Goal: Task Accomplishment & Management: Manage account settings

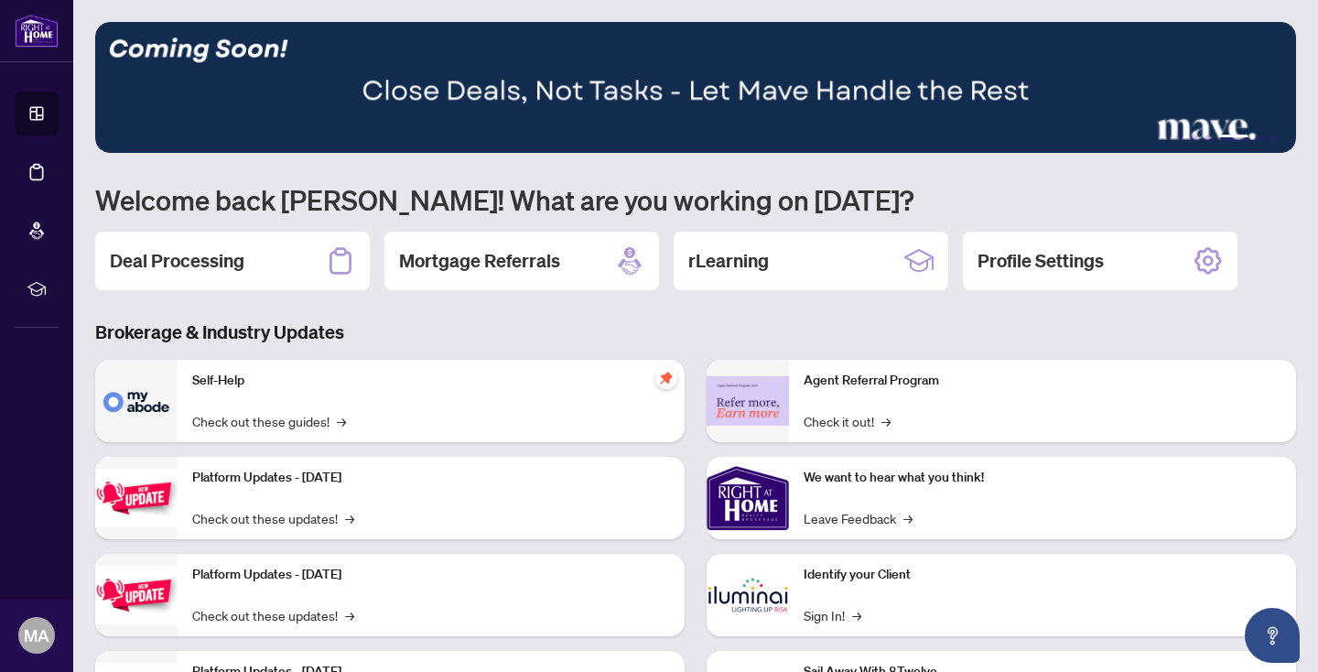
scroll to position [111, 0]
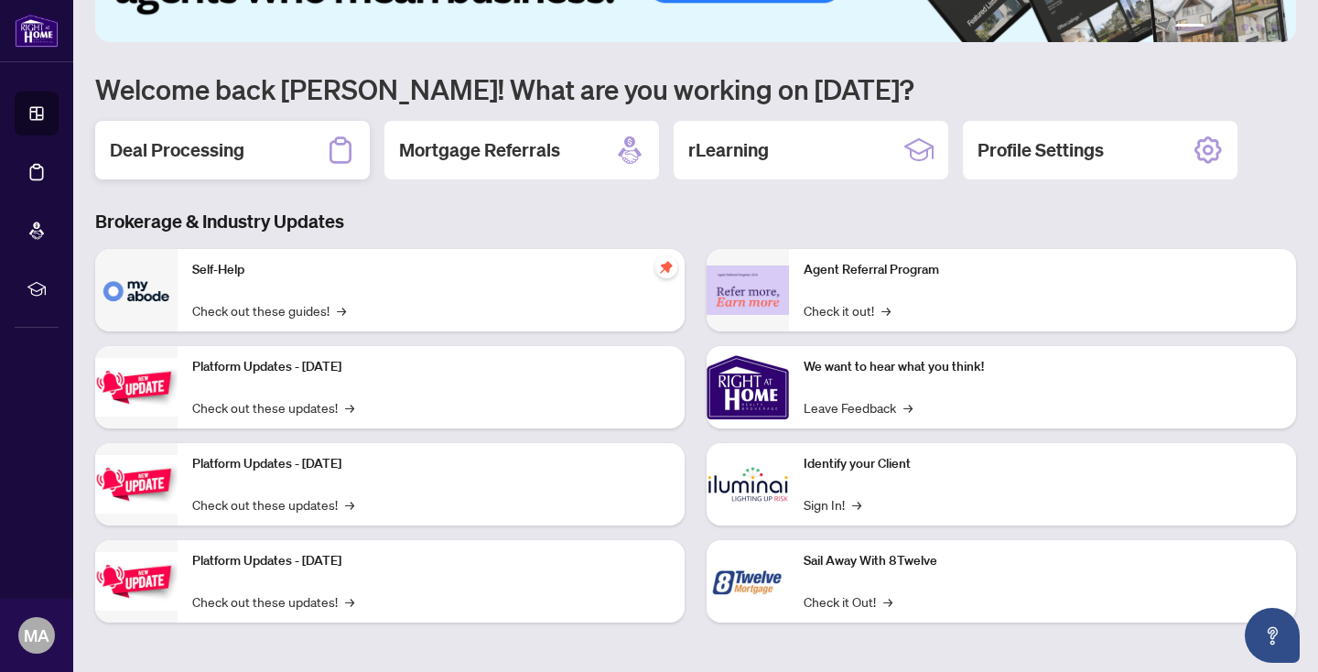
click at [205, 150] on h2 "Deal Processing" at bounding box center [177, 150] width 135 height 26
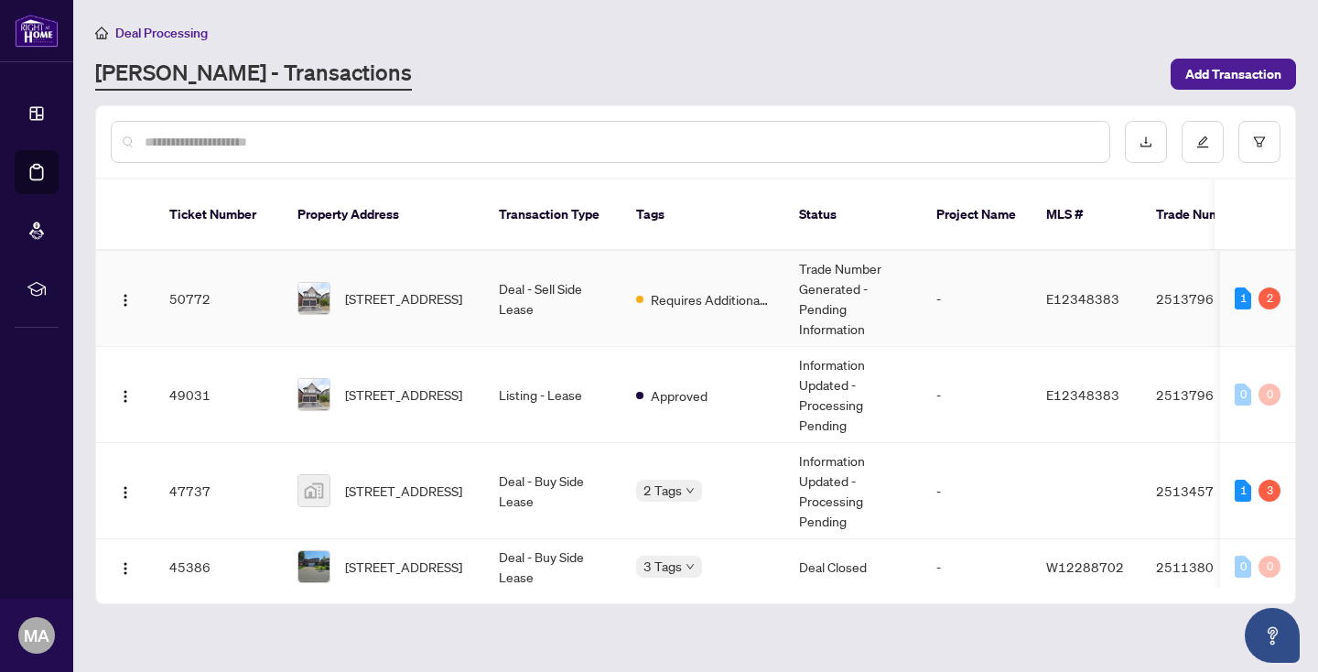
click at [561, 294] on td "Deal - Sell Side Lease" at bounding box center [552, 299] width 137 height 96
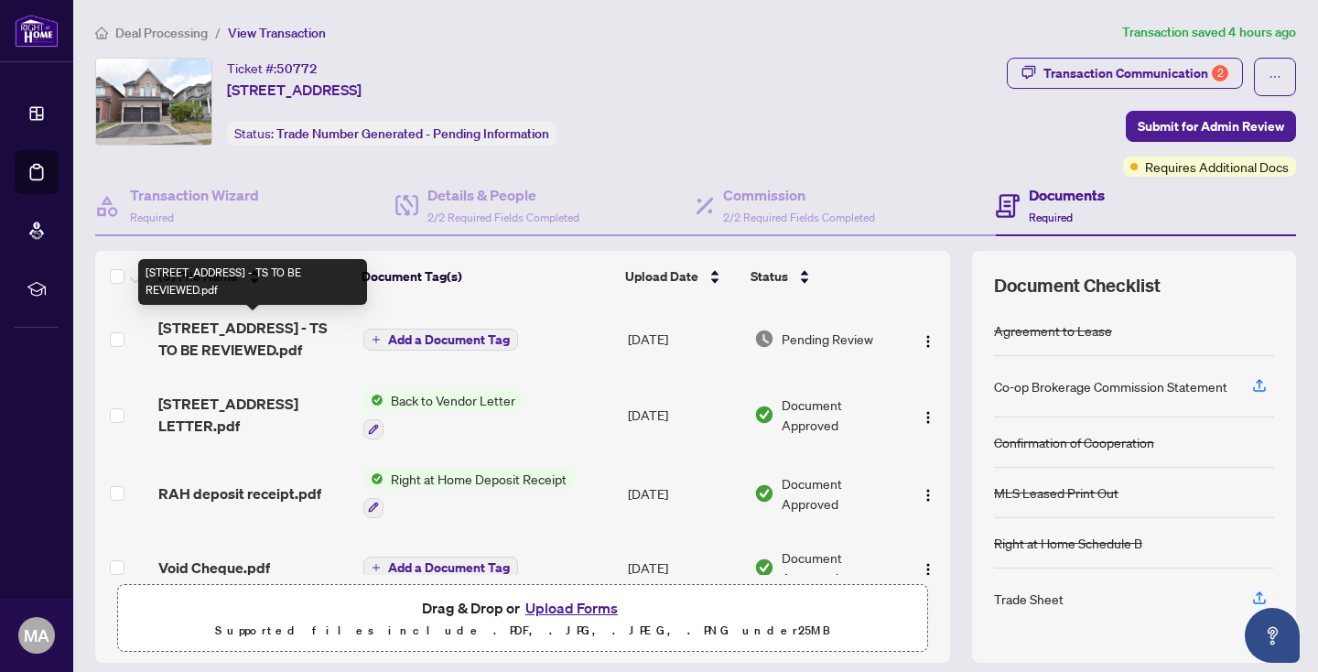
click at [267, 335] on span "[STREET_ADDRESS] - TS TO BE REVIEWED.pdf" at bounding box center [253, 339] width 190 height 44
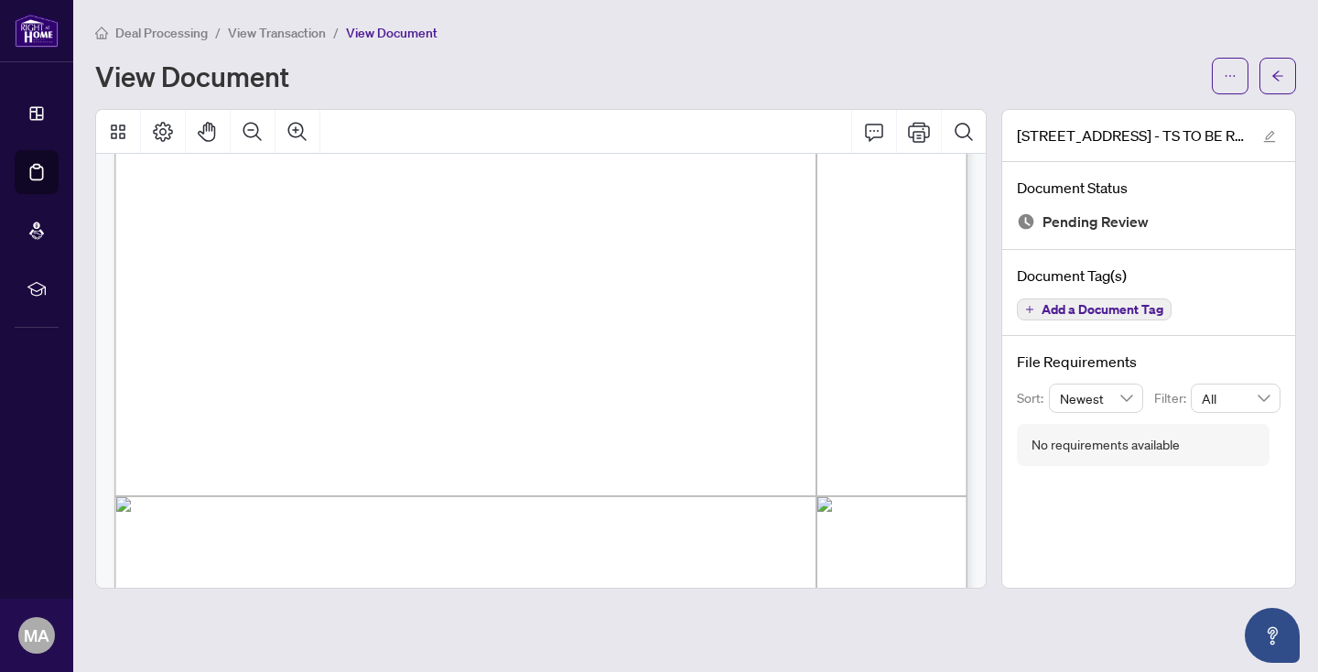
scroll to position [333, 0]
click at [1226, 83] on span "button" at bounding box center [1229, 75] width 13 height 29
click at [1157, 123] on span "Download" at bounding box center [1163, 115] width 139 height 20
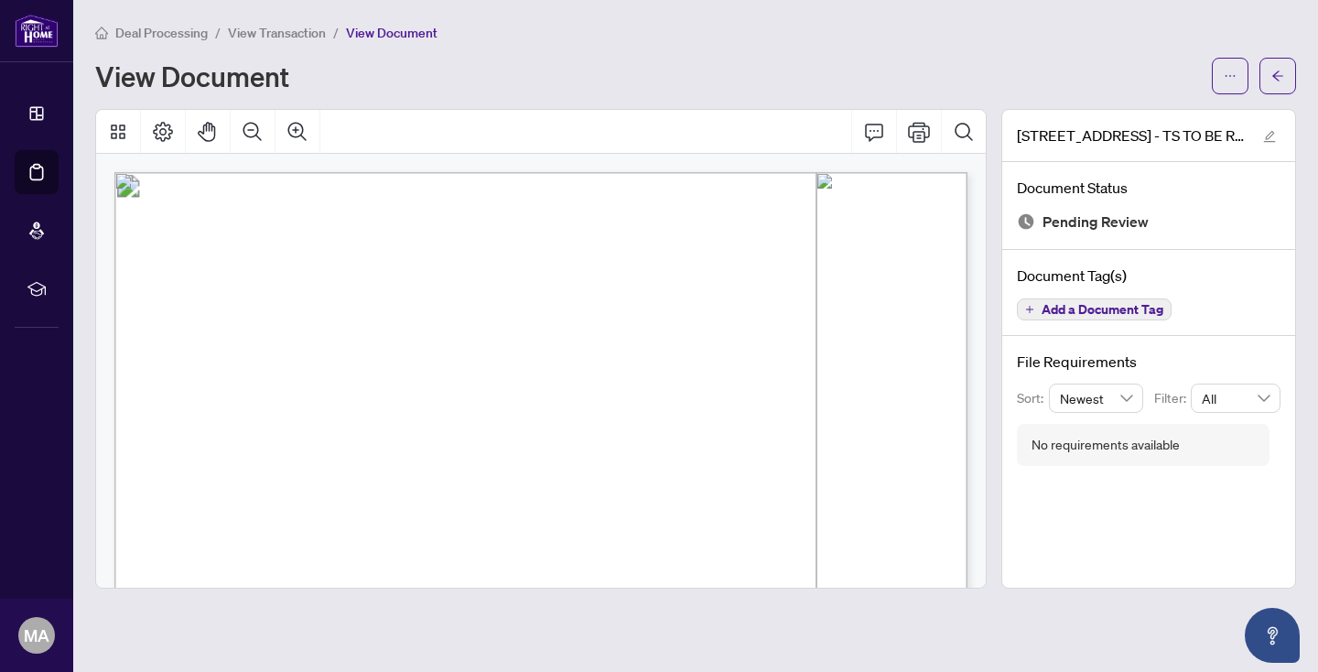
click at [272, 36] on span "View Transaction" at bounding box center [277, 33] width 98 height 16
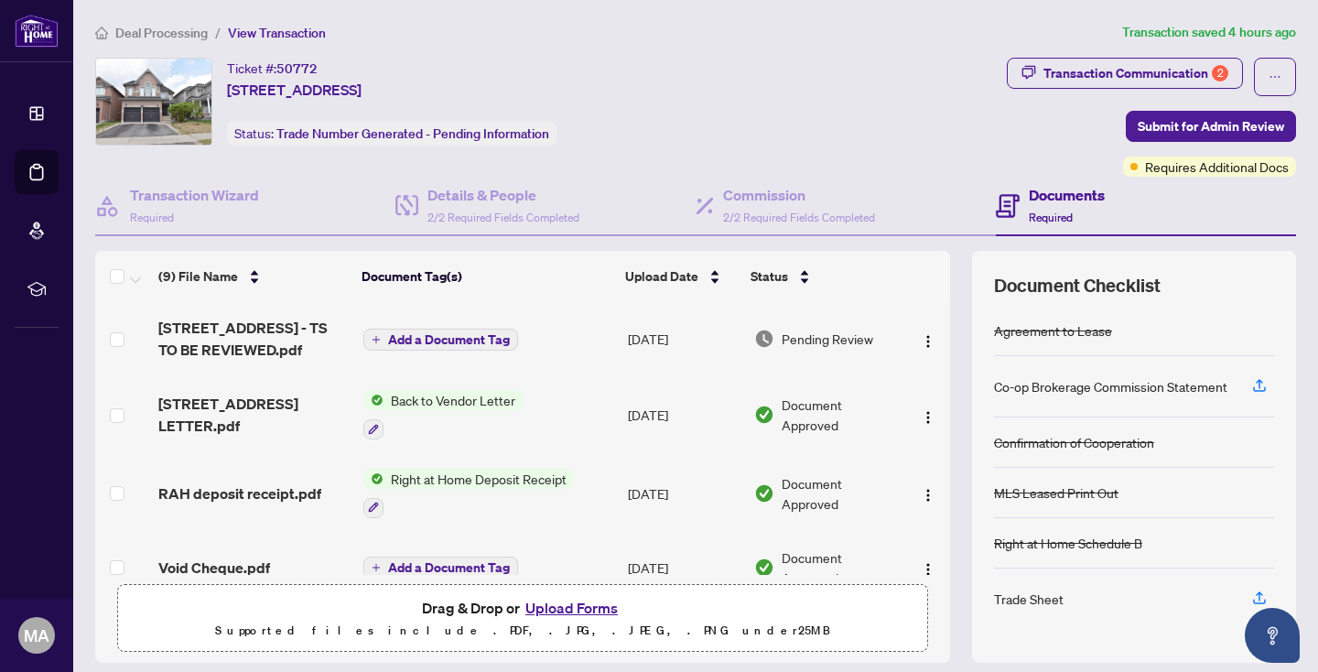
click at [582, 609] on button "Upload Forms" at bounding box center [571, 608] width 103 height 24
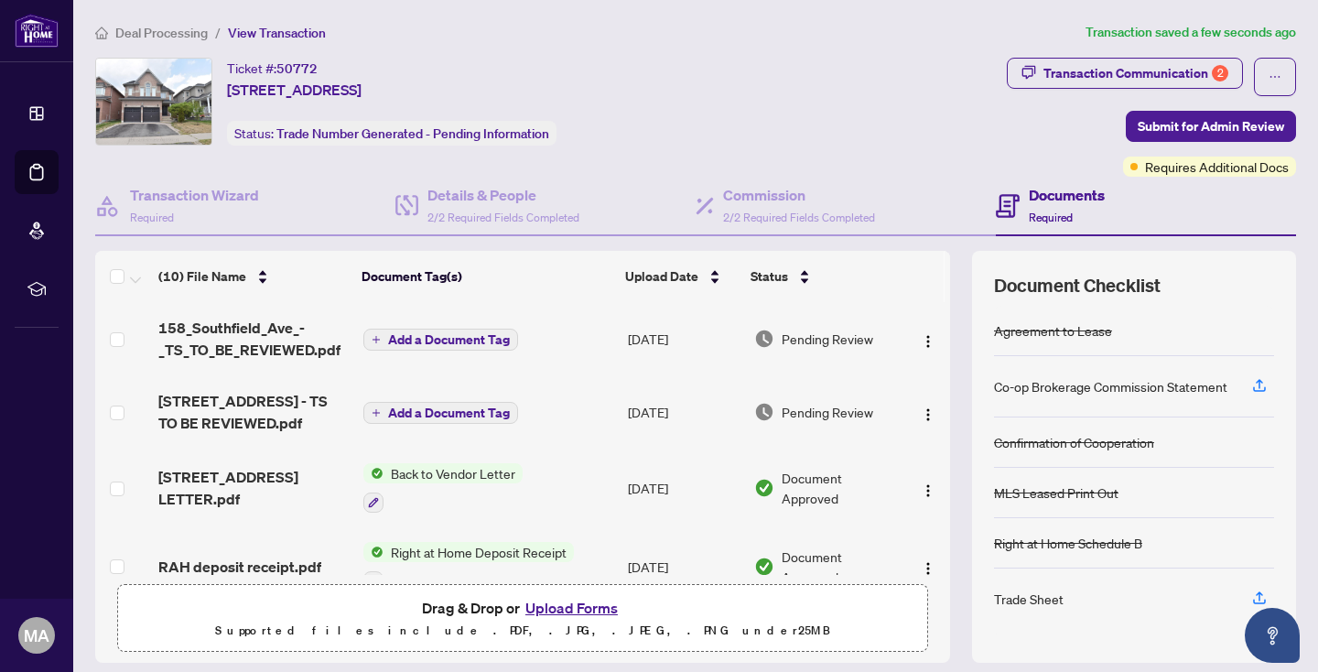
click at [447, 343] on span "Add a Document Tag" at bounding box center [449, 339] width 122 height 13
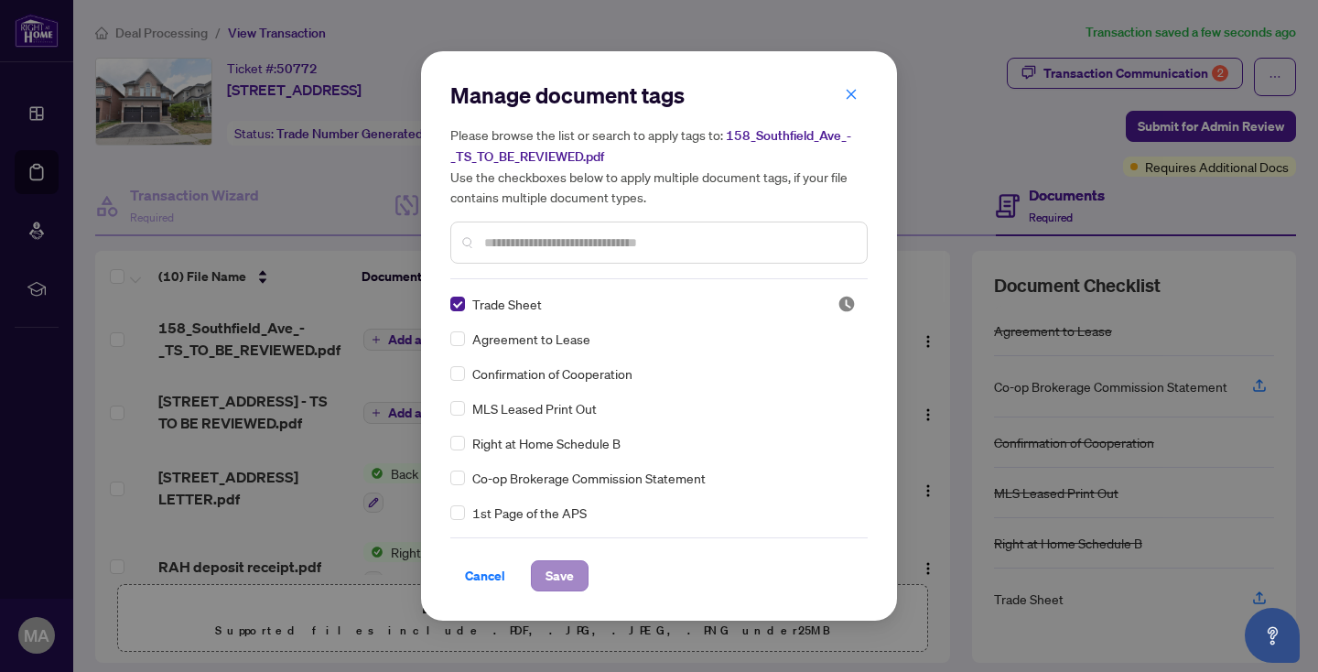
click at [553, 572] on span "Save" at bounding box center [559, 575] width 28 height 29
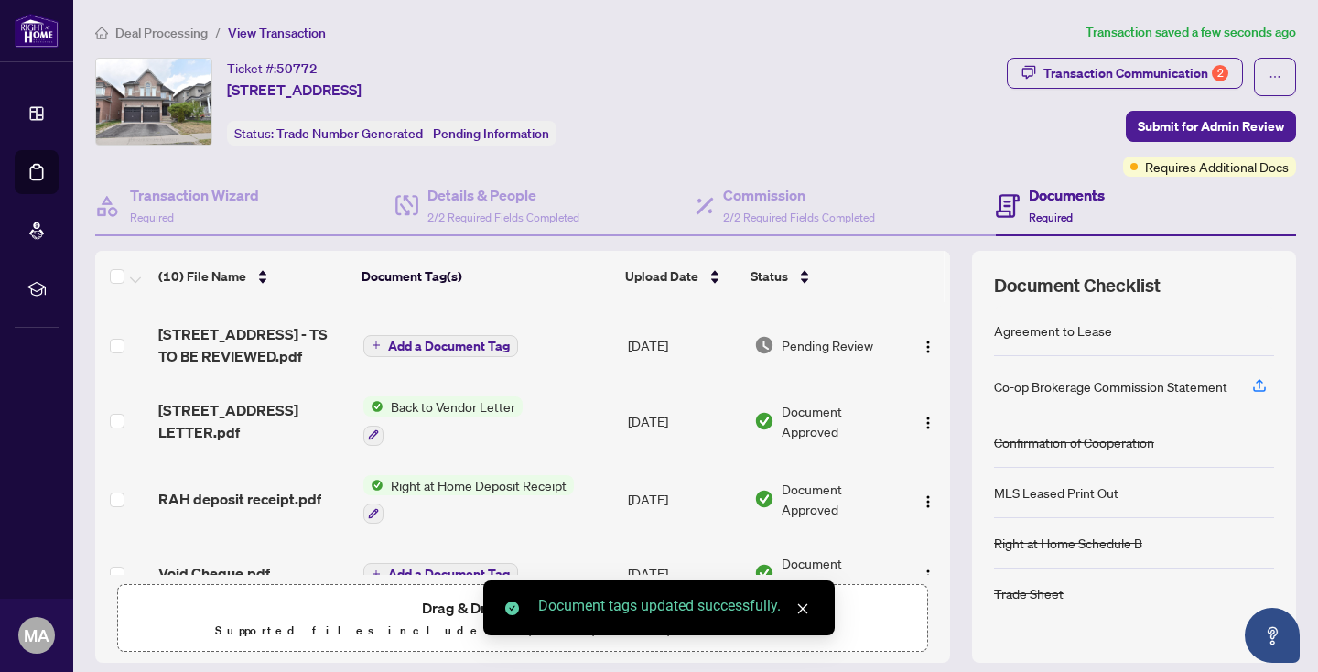
scroll to position [78, 0]
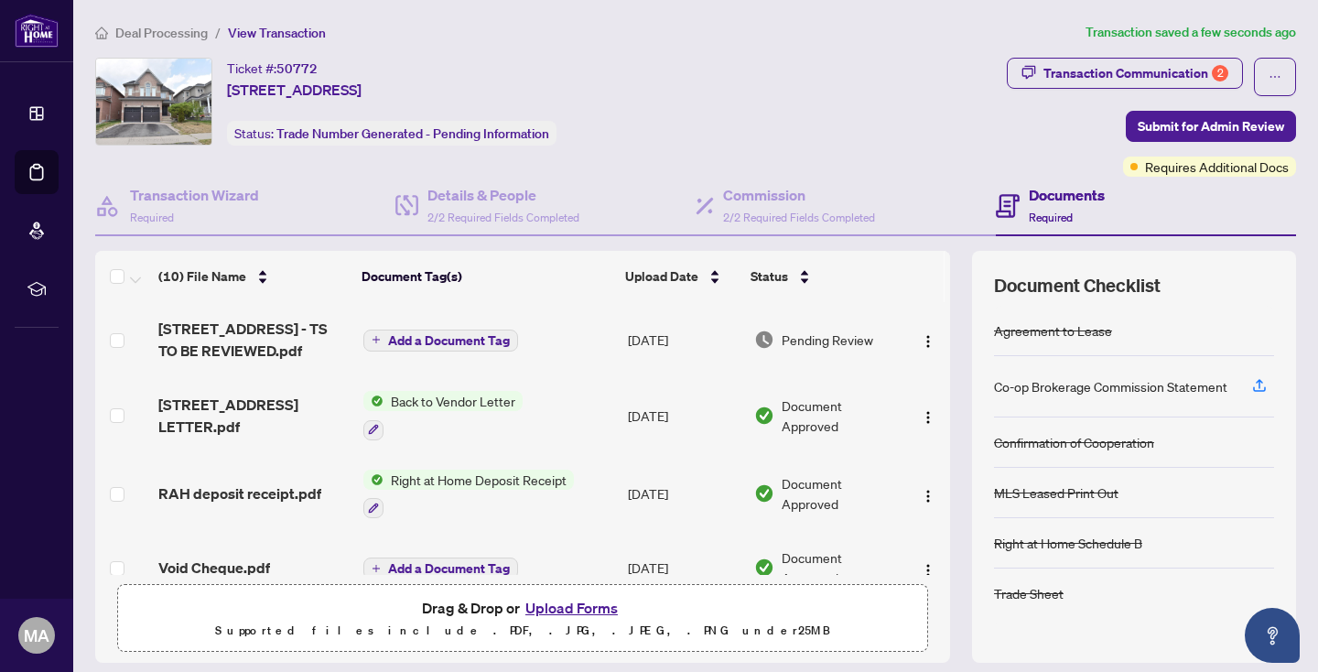
click at [398, 476] on span "Right at Home Deposit Receipt" at bounding box center [478, 479] width 190 height 20
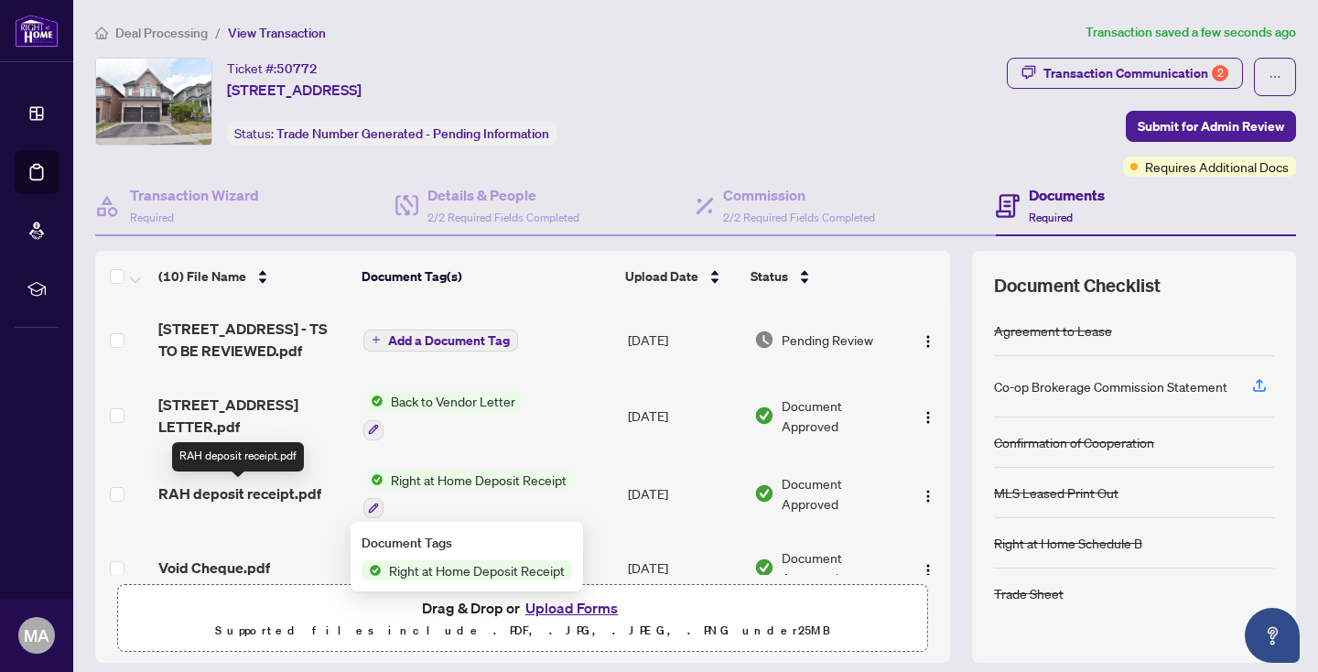
click at [278, 498] on span "RAH deposit receipt.pdf" at bounding box center [239, 493] width 163 height 22
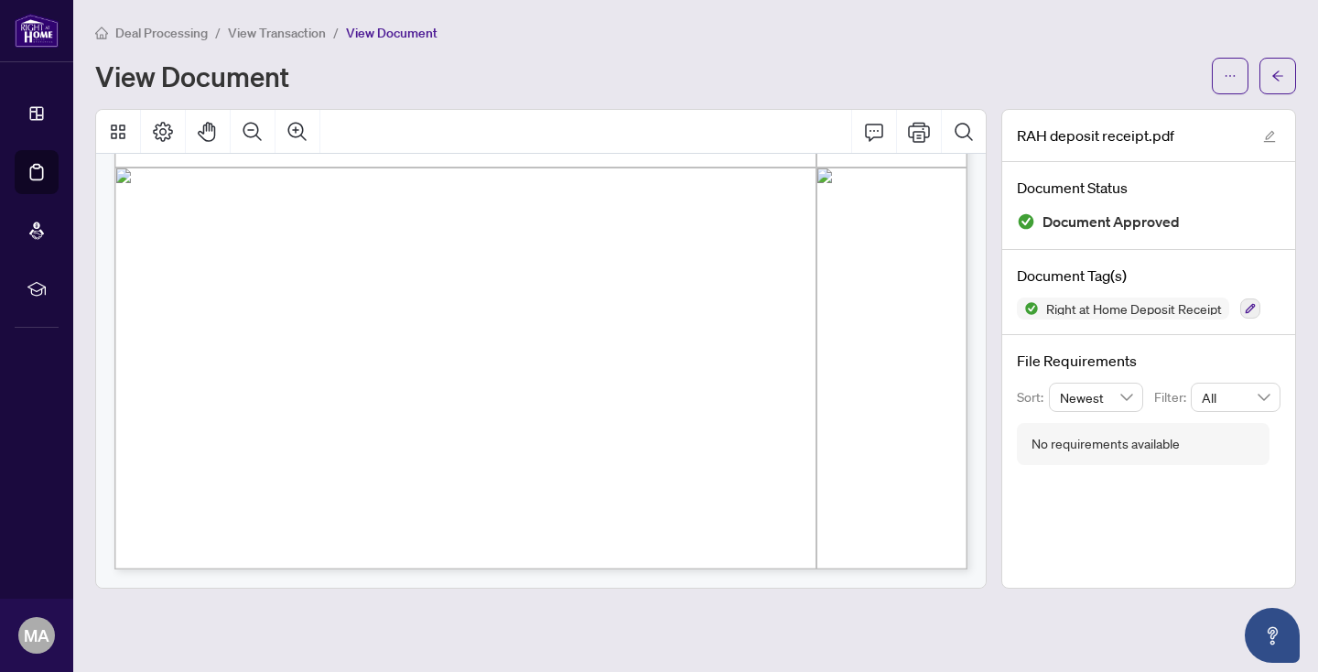
scroll to position [706, 0]
click at [1220, 85] on button "button" at bounding box center [1230, 76] width 37 height 37
click at [1156, 123] on span "Download" at bounding box center [1163, 115] width 139 height 20
click at [304, 30] on span "View Transaction" at bounding box center [277, 33] width 98 height 16
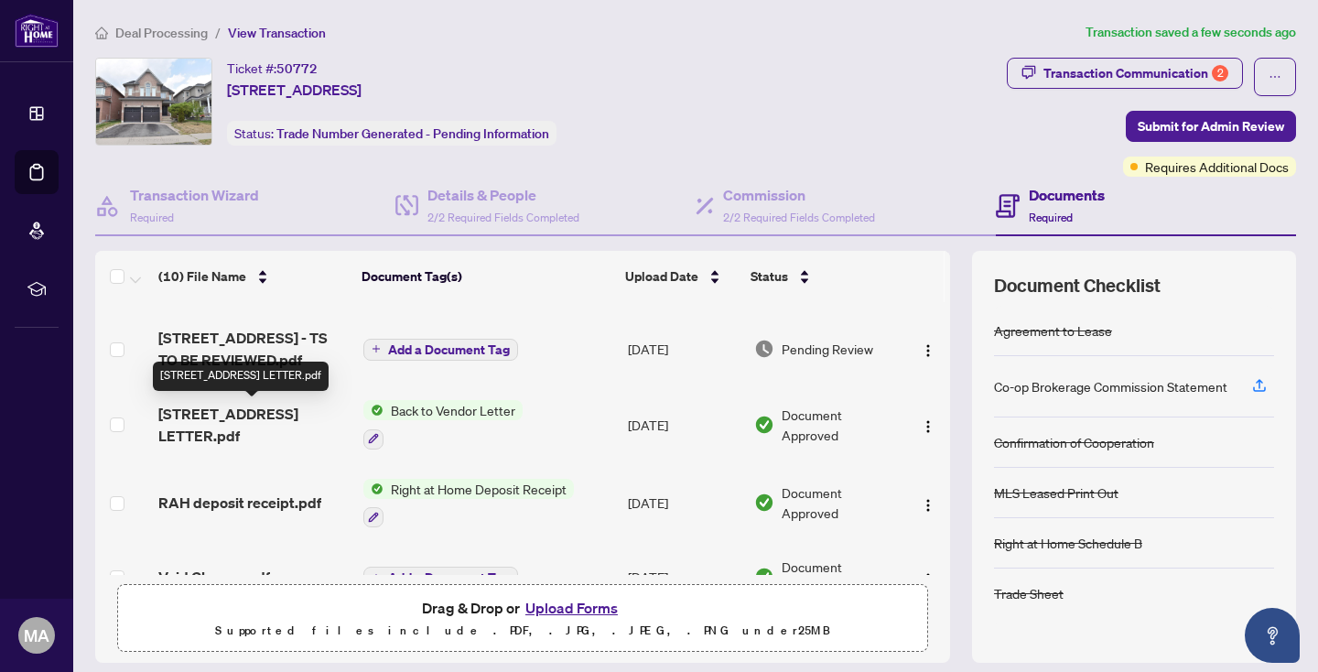
scroll to position [90, 0]
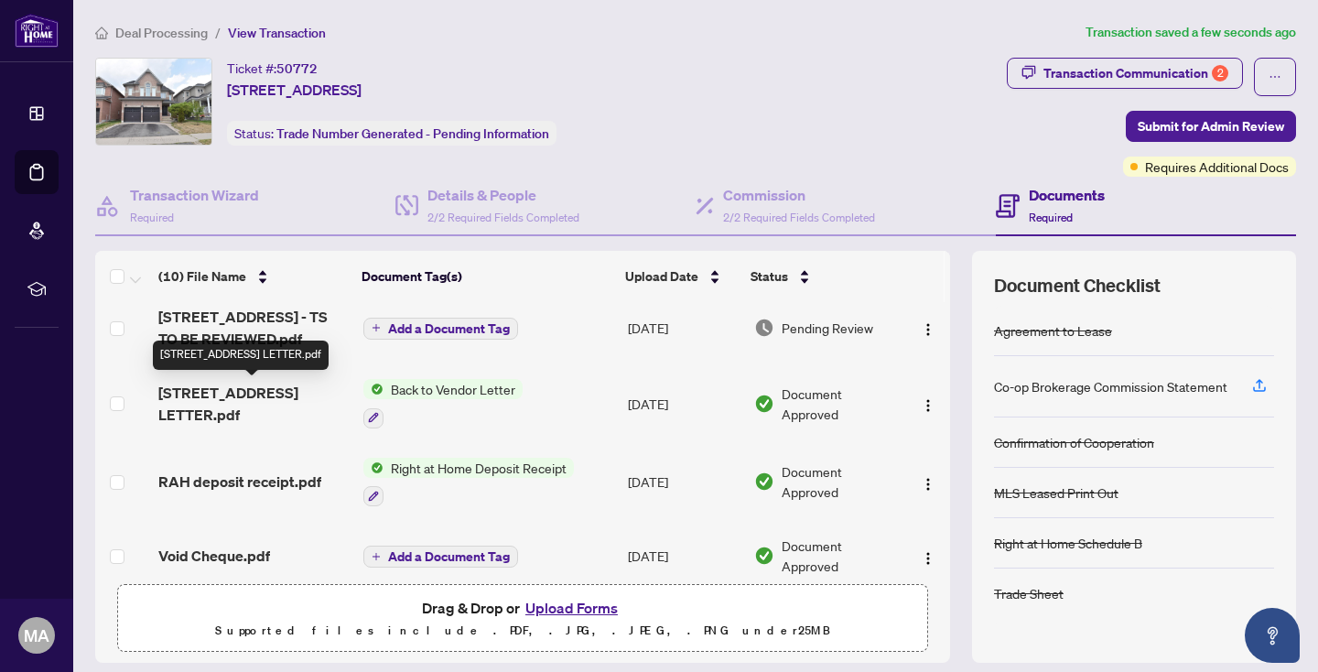
click at [265, 395] on span "[STREET_ADDRESS] LETTER.pdf" at bounding box center [253, 404] width 190 height 44
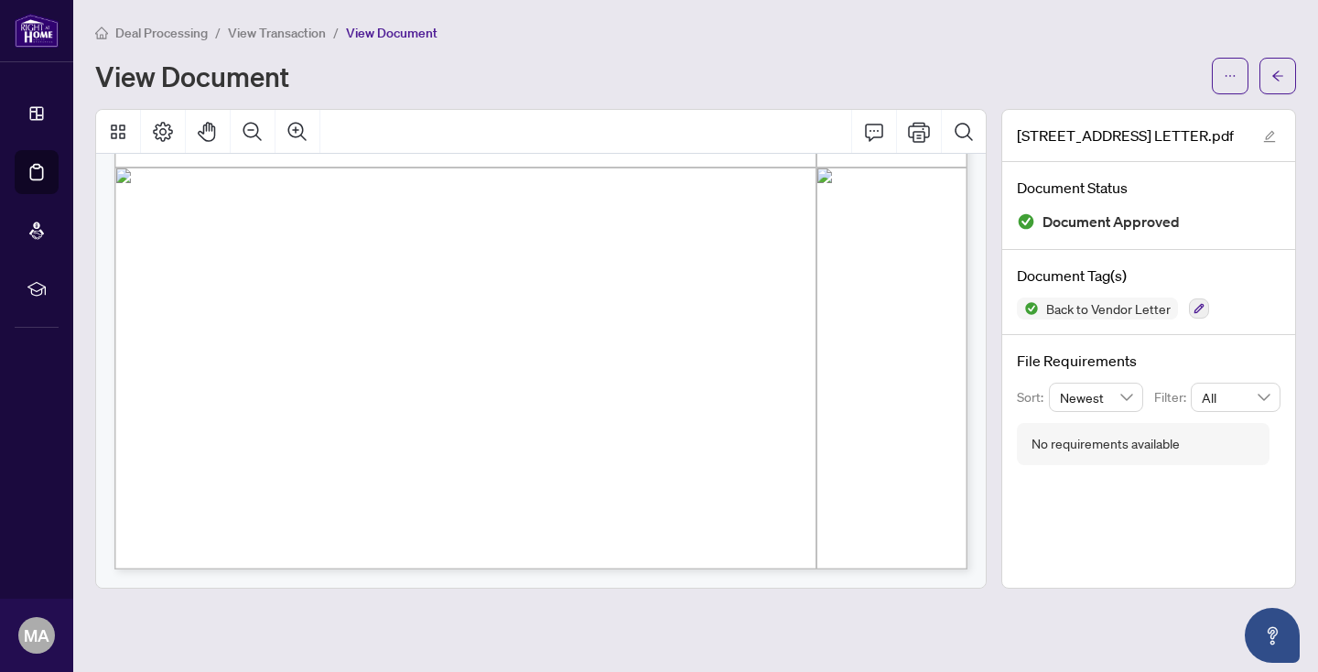
scroll to position [706, 0]
click at [1218, 86] on button "button" at bounding box center [1230, 76] width 37 height 37
click at [1140, 119] on span "Download" at bounding box center [1163, 115] width 139 height 20
click at [298, 30] on span "View Transaction" at bounding box center [277, 33] width 98 height 16
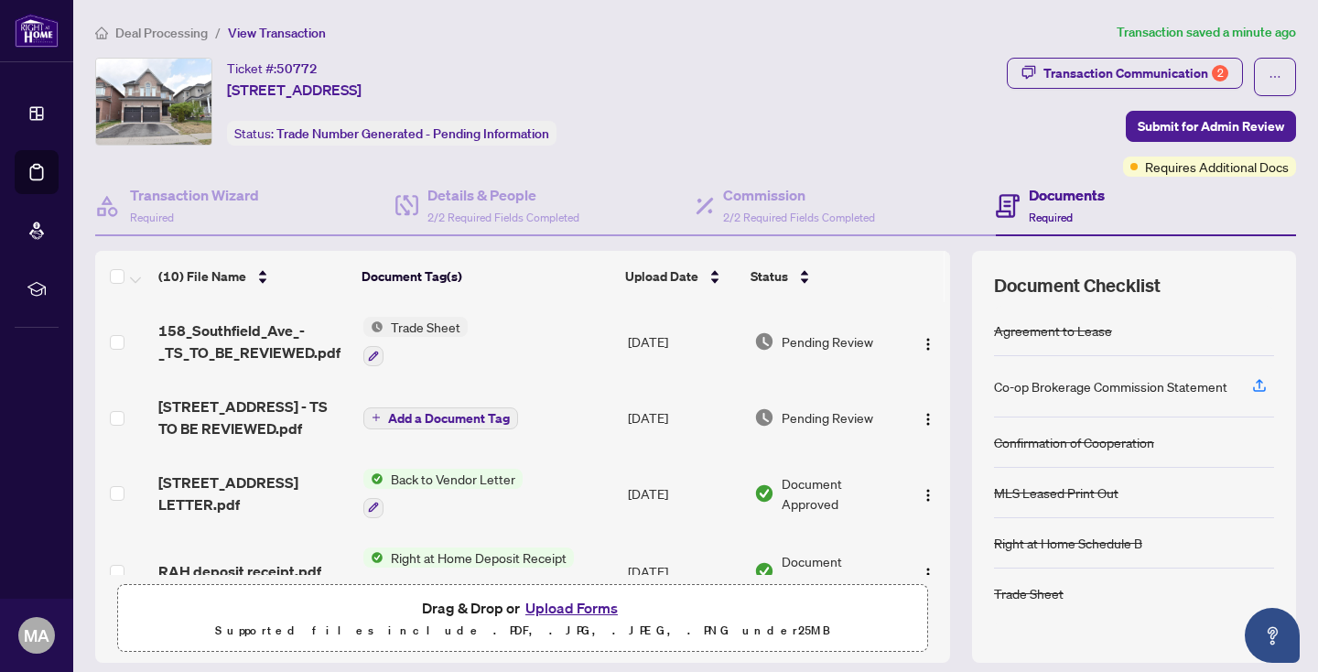
click at [188, 39] on span "Deal Processing" at bounding box center [161, 33] width 92 height 16
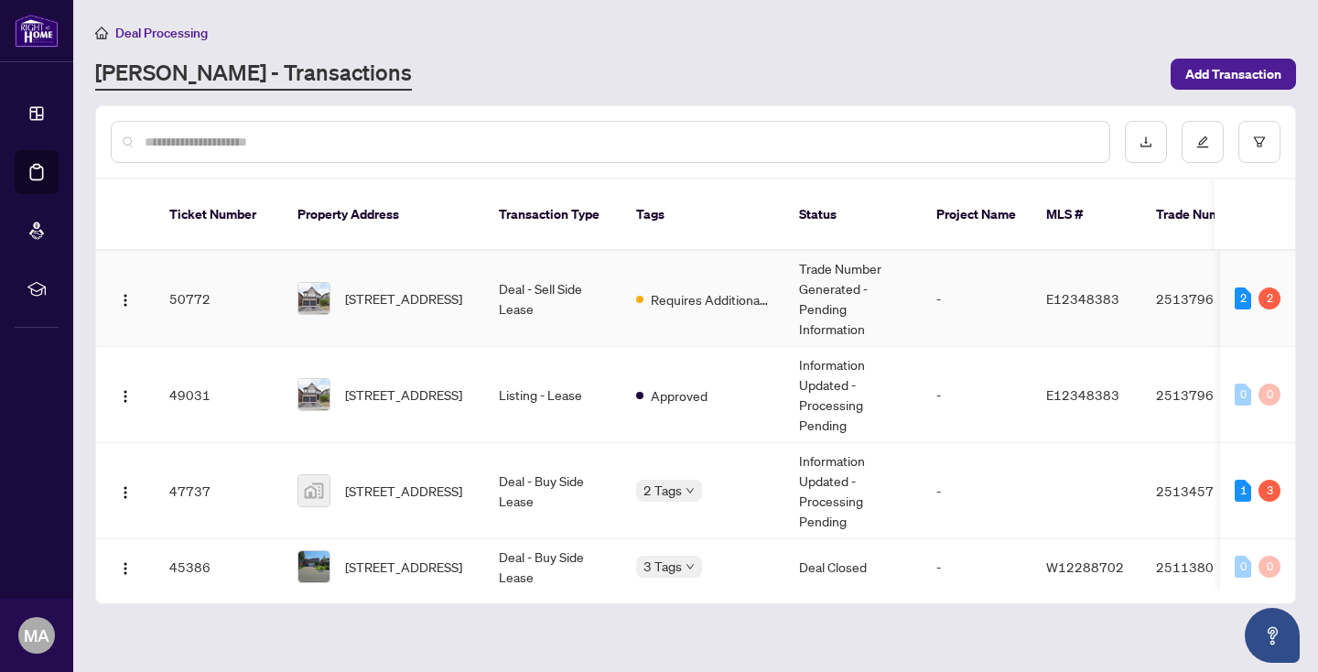
click at [502, 269] on td "Deal - Sell Side Lease" at bounding box center [552, 299] width 137 height 96
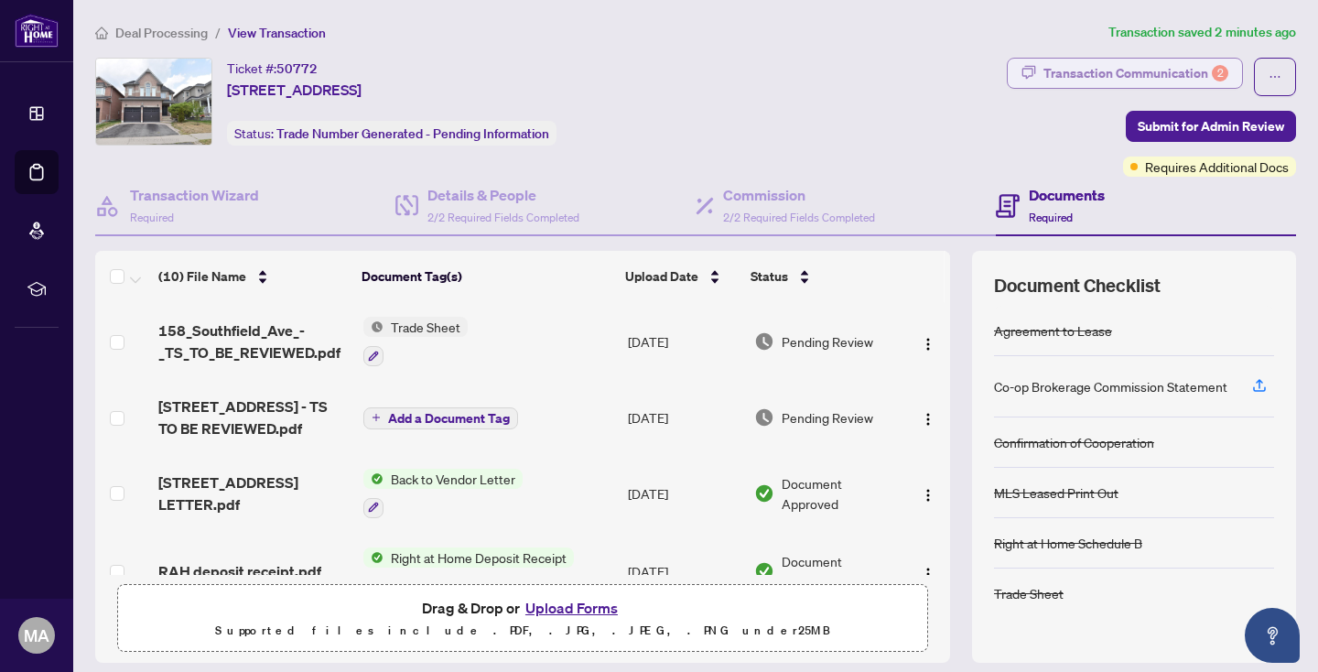
click at [1168, 59] on div "Transaction Communication 2" at bounding box center [1135, 73] width 185 height 29
type textarea "**********"
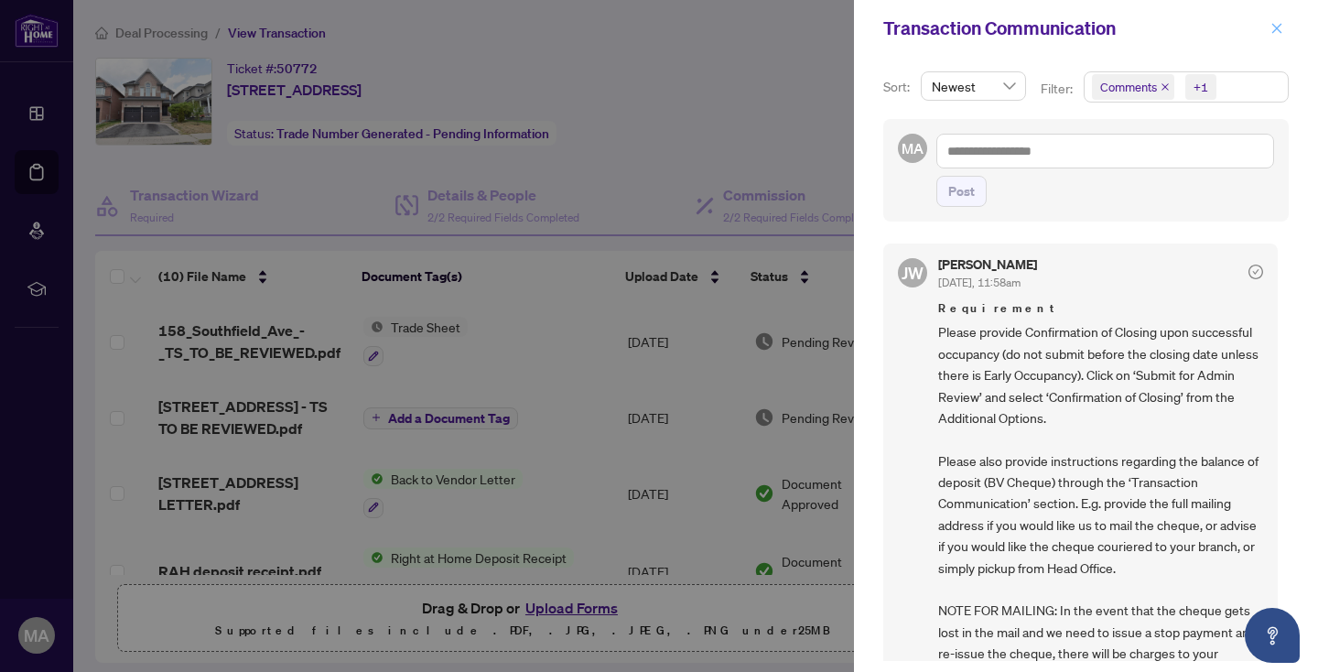
click at [1269, 32] on button "button" at bounding box center [1277, 28] width 24 height 22
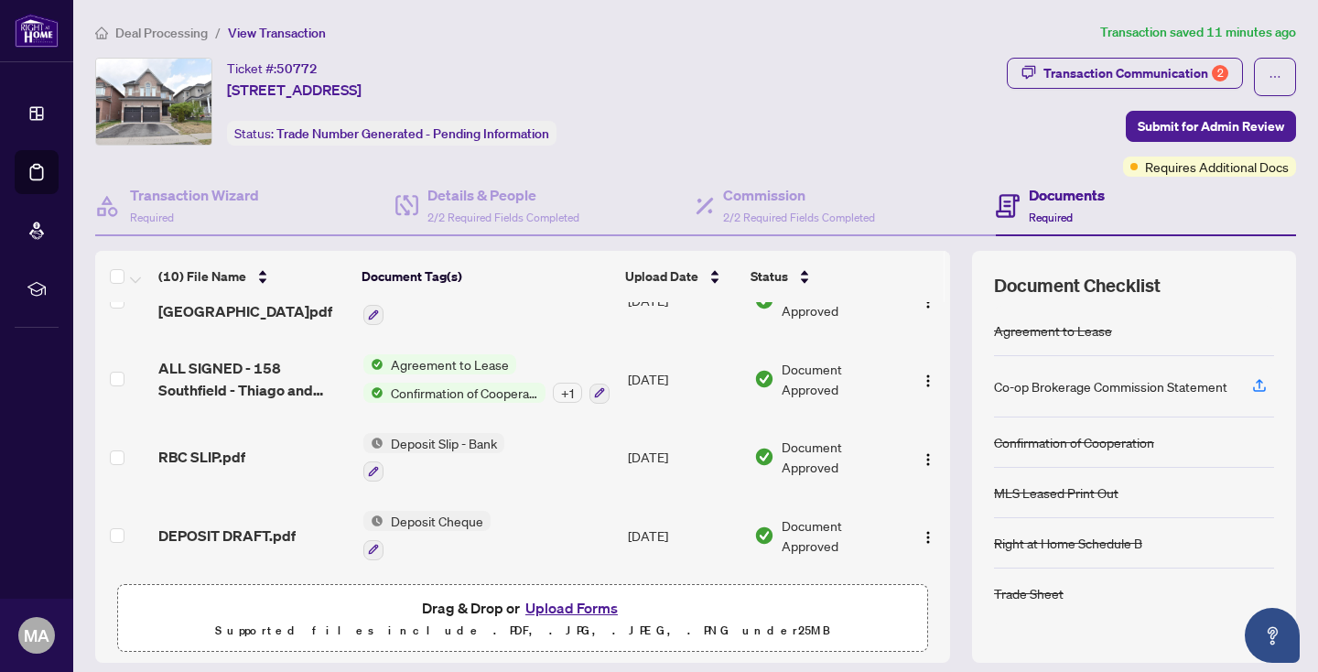
scroll to position [497, 0]
click at [190, 35] on span "Deal Processing" at bounding box center [161, 33] width 92 height 16
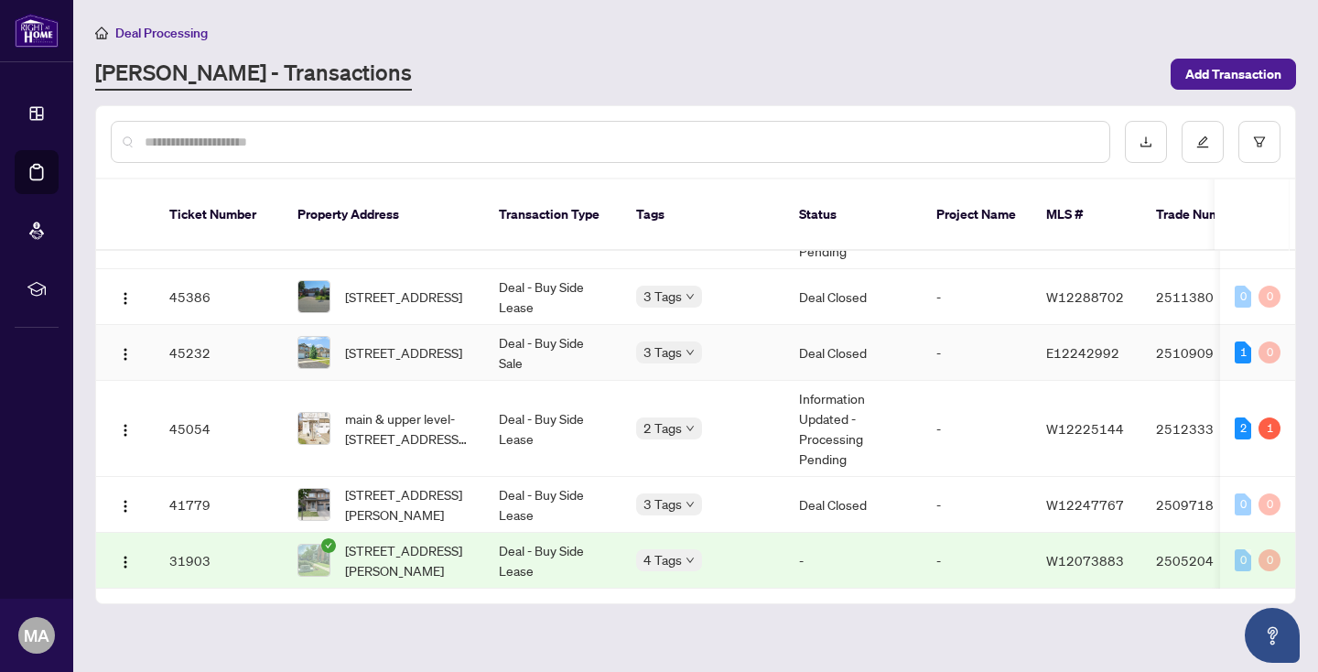
scroll to position [275, 0]
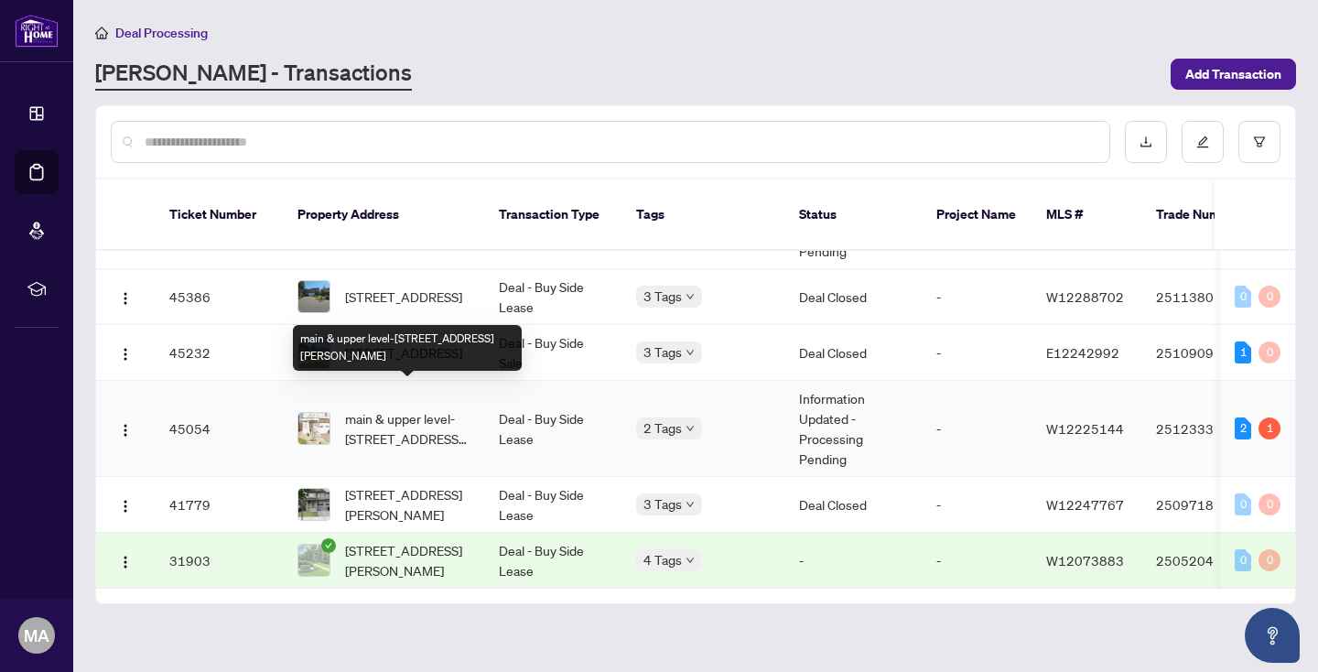
click at [429, 414] on span "main & upper level-[STREET_ADDRESS][PERSON_NAME]" at bounding box center [407, 428] width 124 height 40
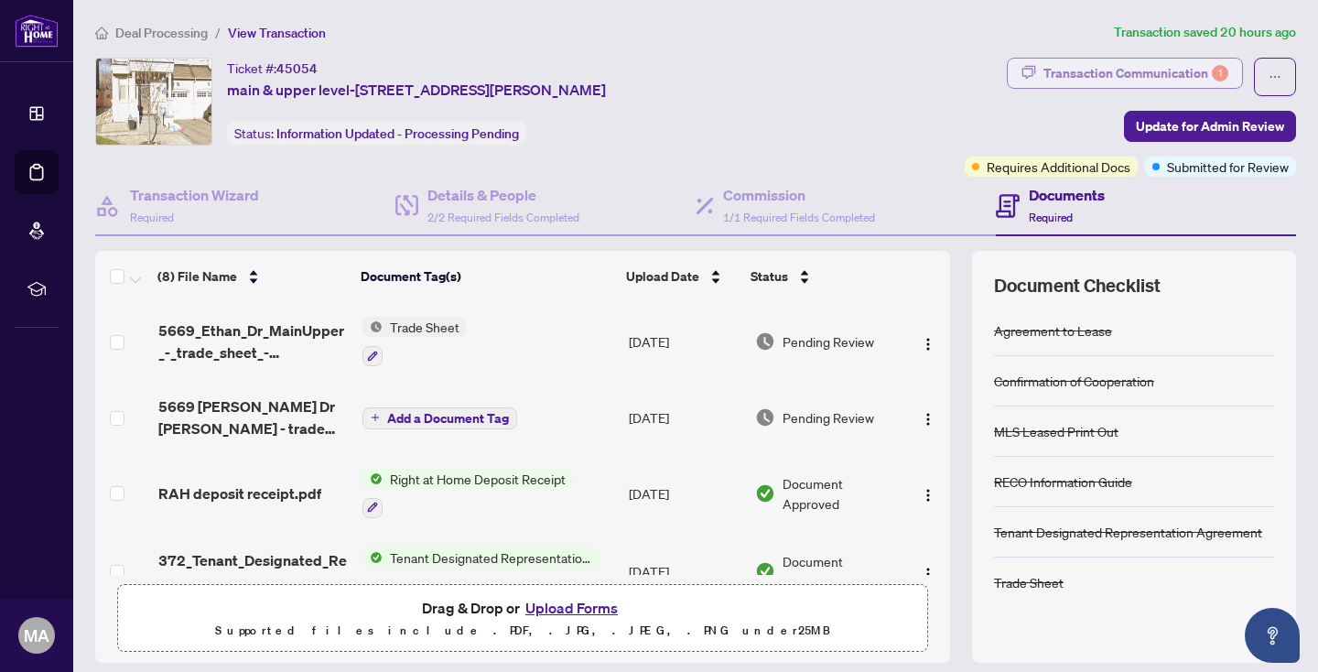
click at [1090, 81] on div "Transaction Communication 1" at bounding box center [1135, 73] width 185 height 29
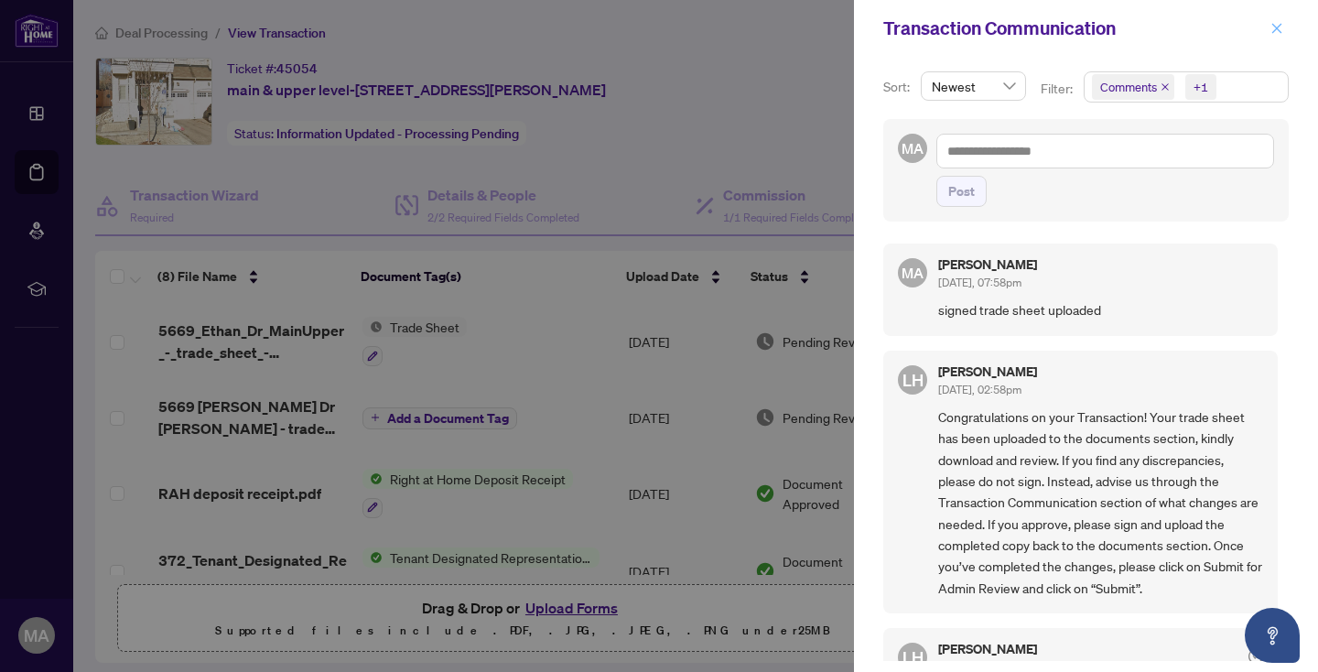
click at [1277, 34] on icon "close" at bounding box center [1276, 28] width 13 height 13
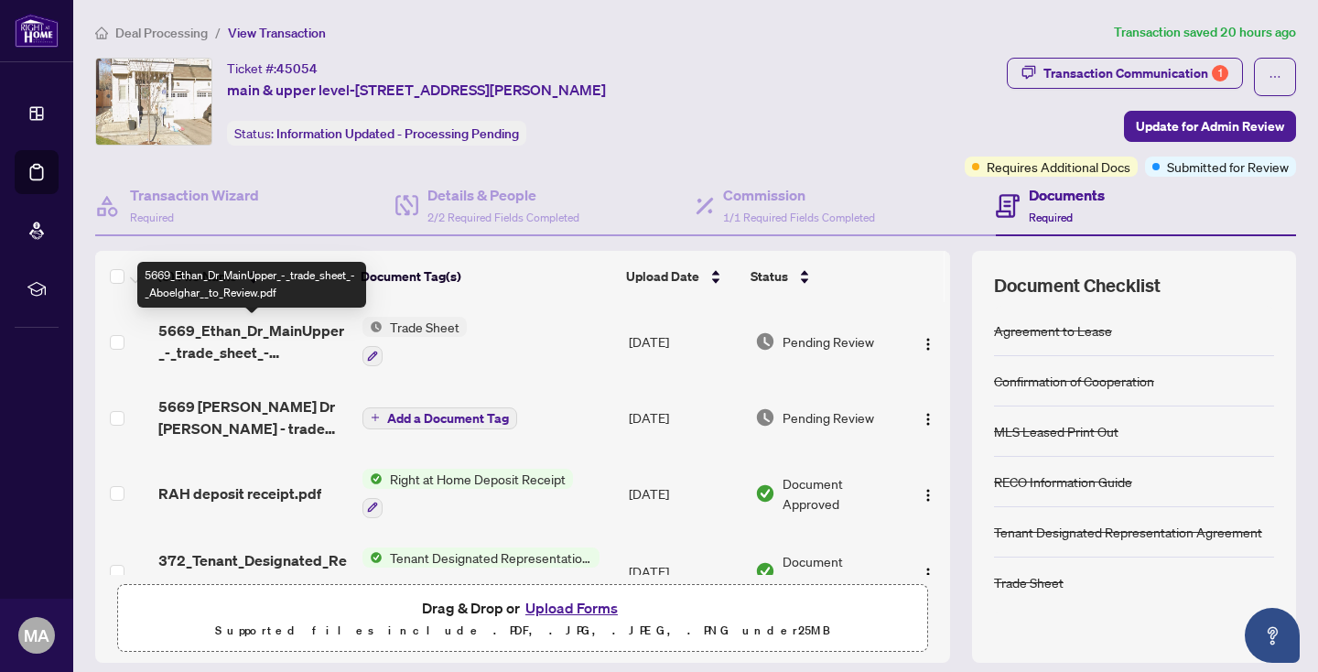
click at [270, 330] on span "5669_Ethan_Dr_MainUpper_-_trade_sheet_-_Aboelghar__to_Review.pdf" at bounding box center [252, 341] width 189 height 44
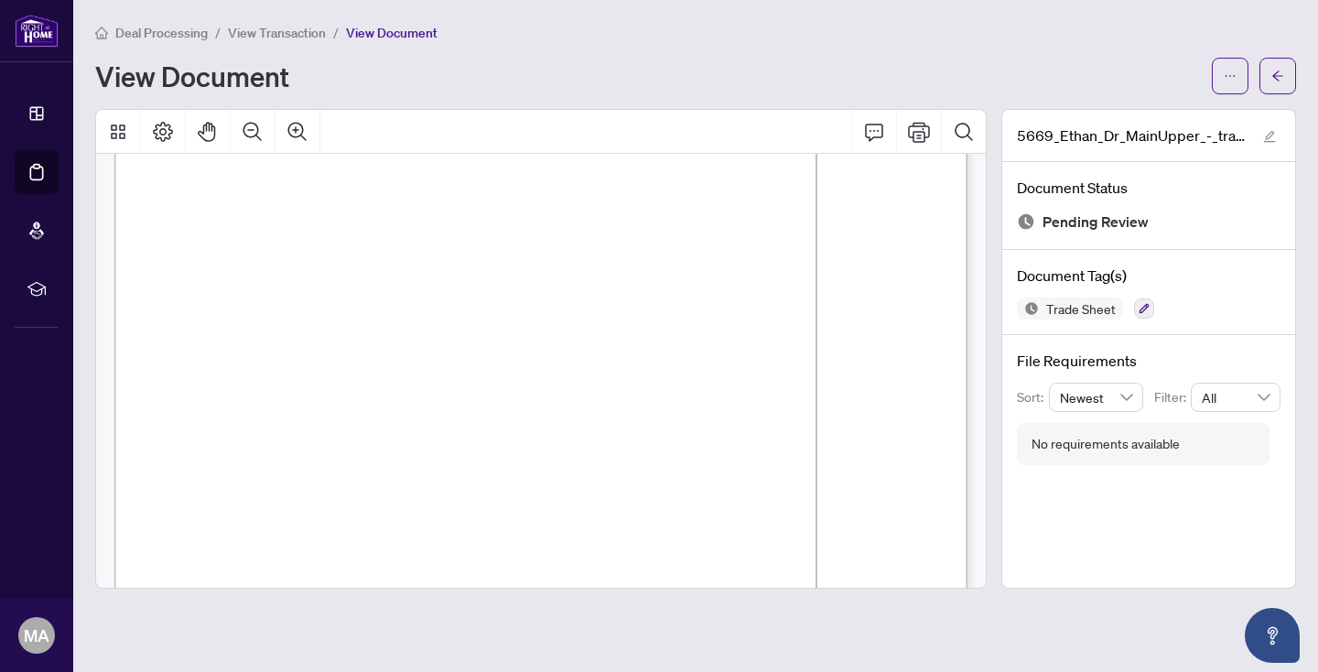
scroll to position [186, 0]
click at [282, 30] on span "View Transaction" at bounding box center [277, 33] width 98 height 16
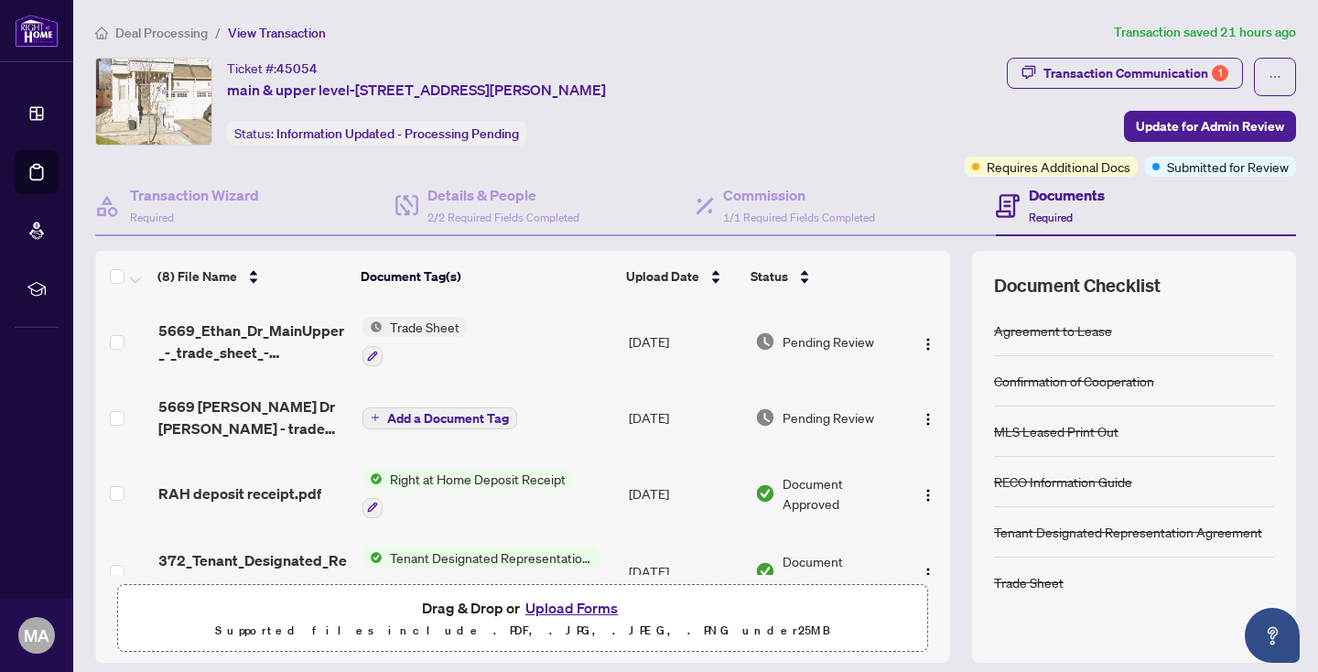
click at [219, 35] on li "/" at bounding box center [217, 32] width 5 height 21
click at [109, 34] on span "Deal Processing" at bounding box center [151, 33] width 113 height 16
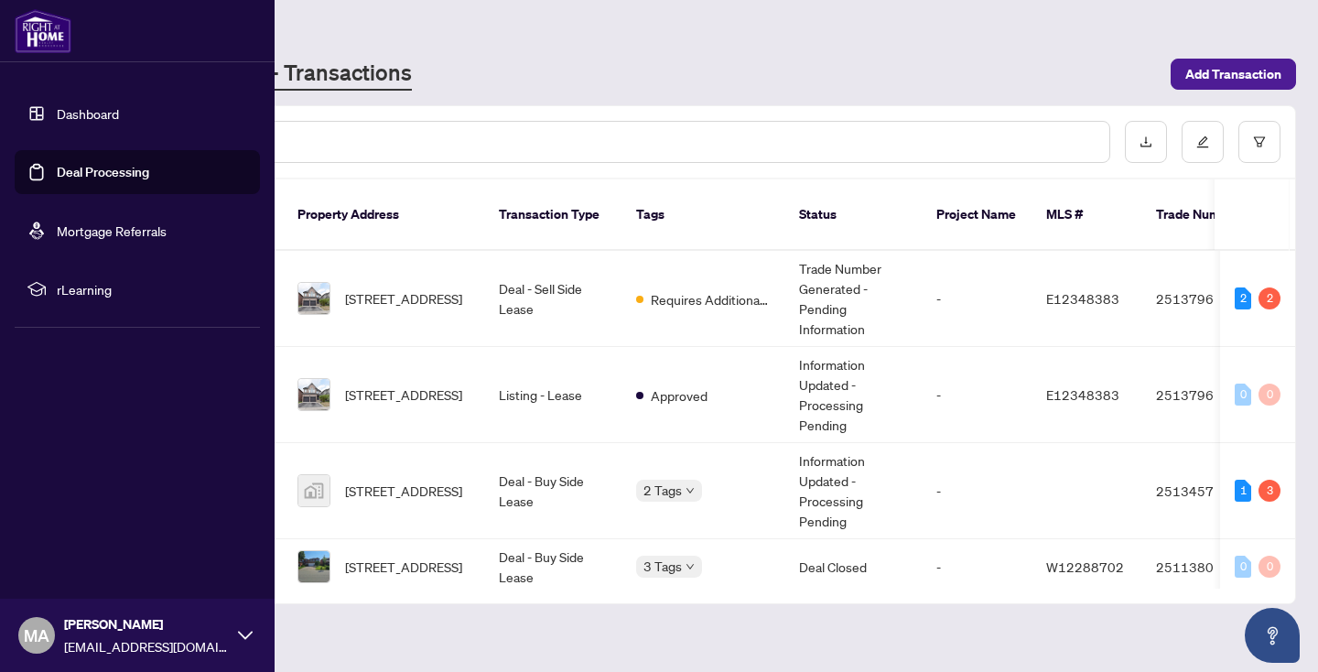
click at [57, 110] on link "Dashboard" at bounding box center [88, 113] width 62 height 16
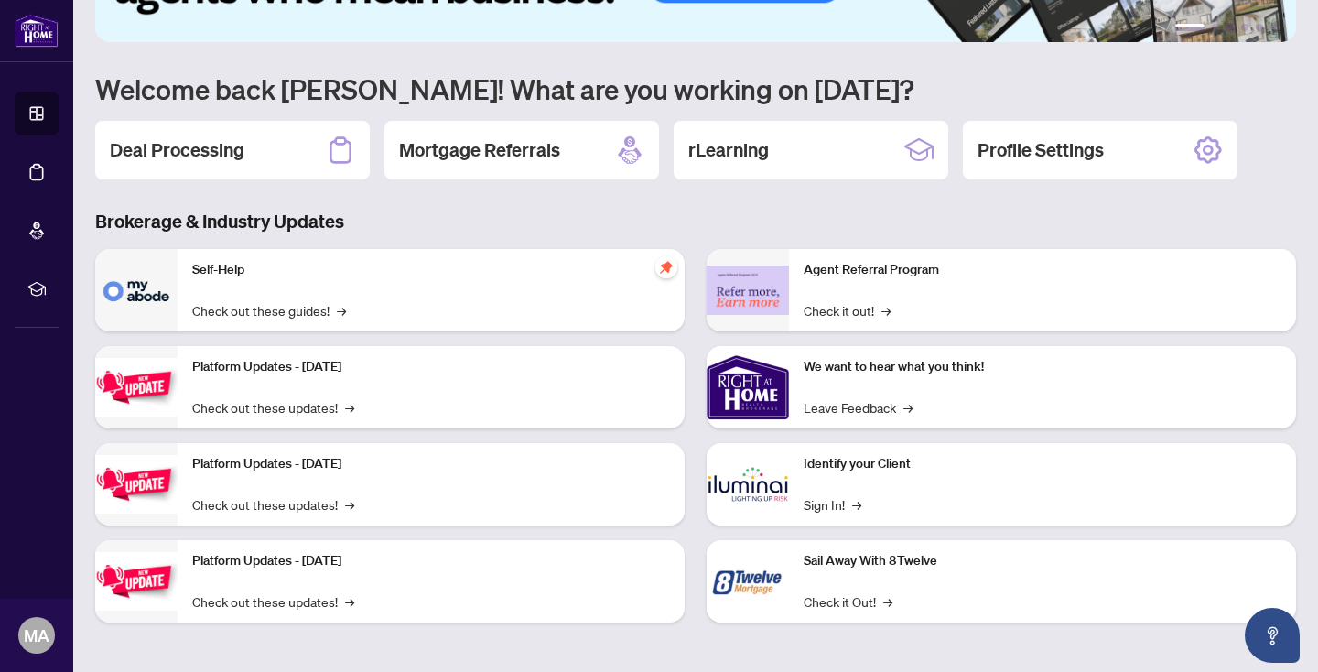
scroll to position [111, 0]
